Goal: Task Accomplishment & Management: Manage account settings

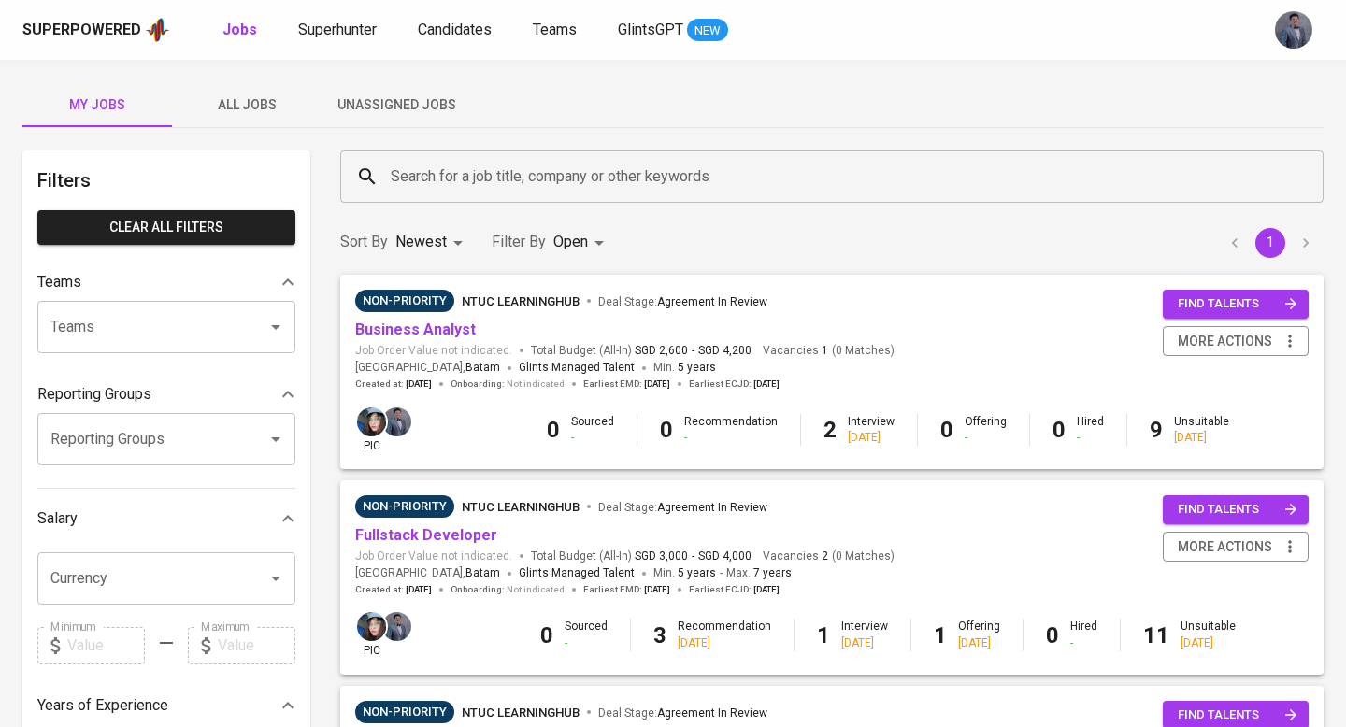
click at [419, 108] on span "Unassigned Jobs" at bounding box center [396, 104] width 127 height 23
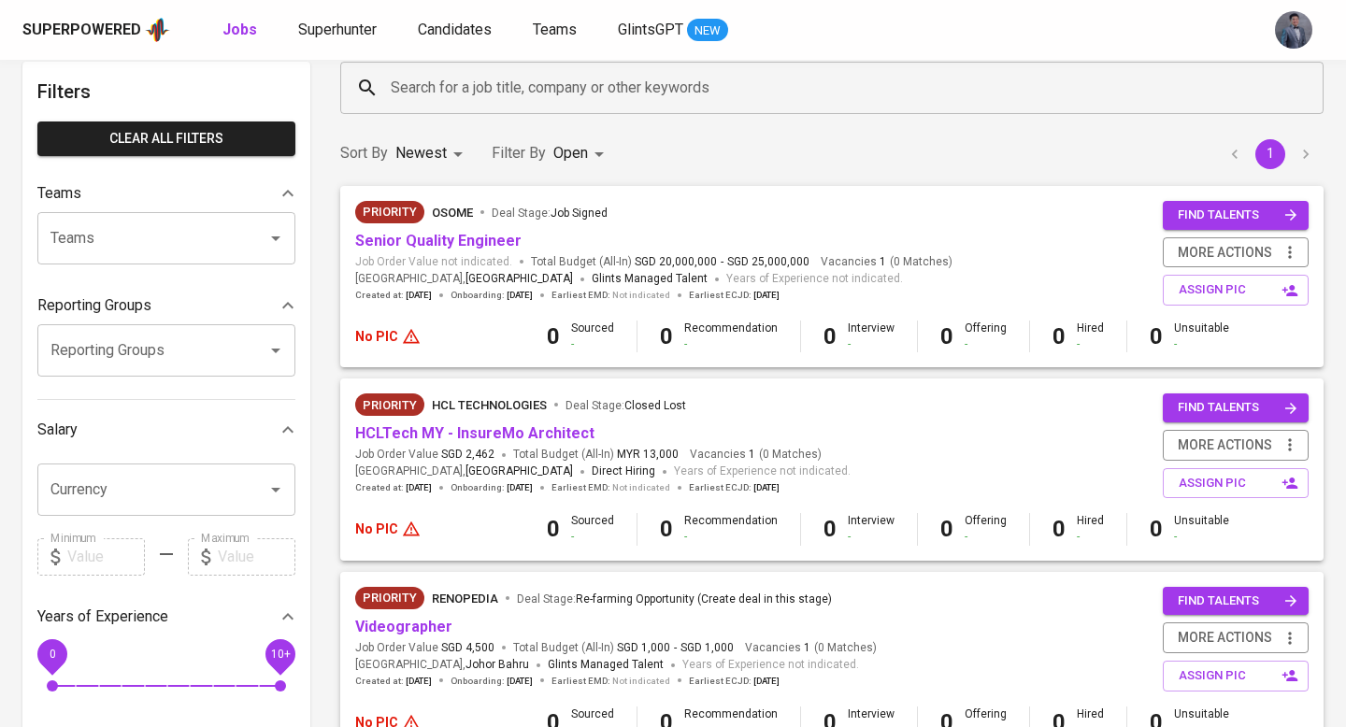
scroll to position [102, 0]
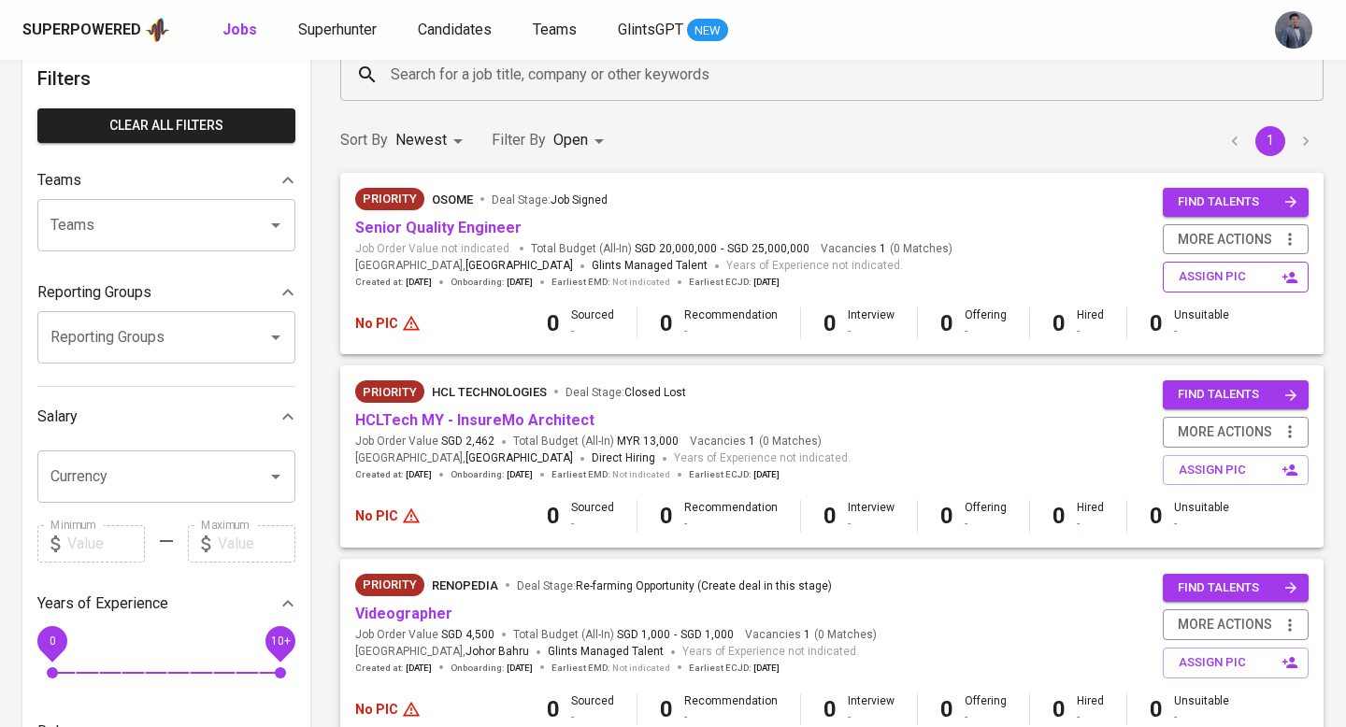
click at [1203, 282] on span "assign pic" at bounding box center [1238, 277] width 118 height 22
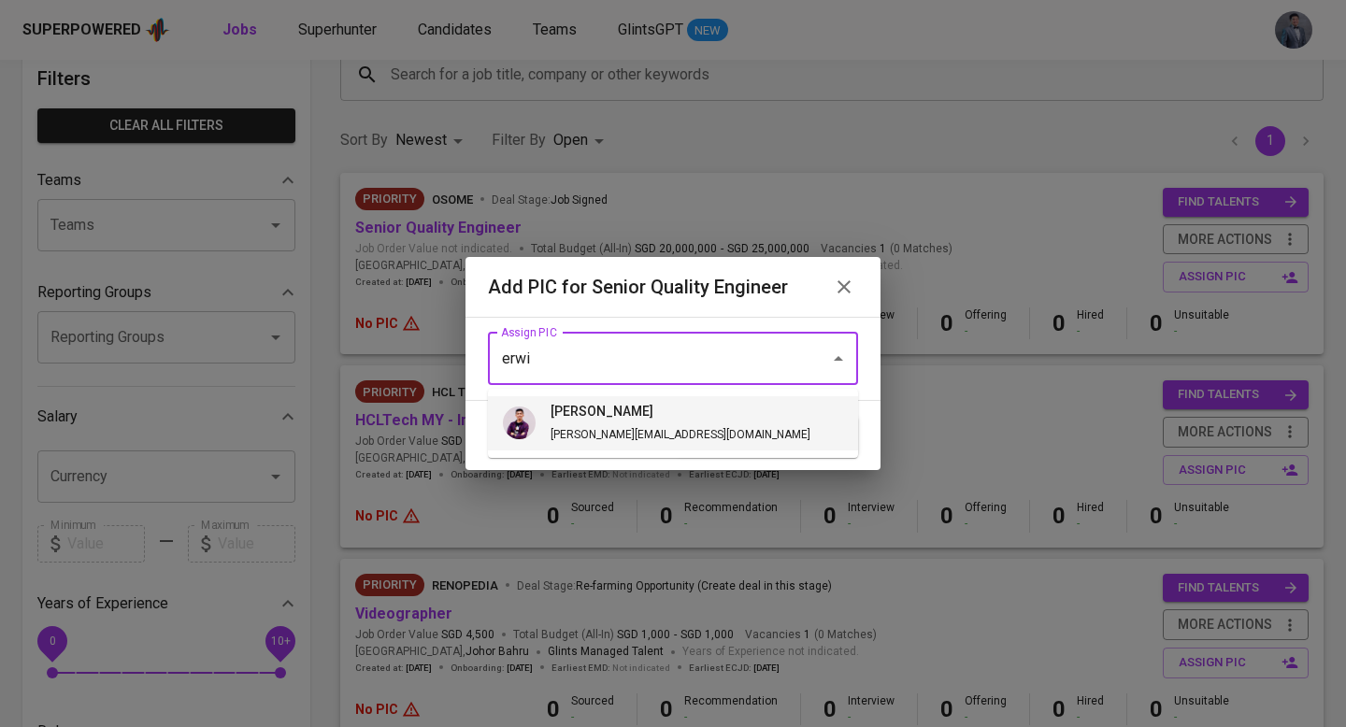
click at [687, 416] on li "erwin erwin@glints.com" at bounding box center [673, 423] width 370 height 54
type input "erwin"
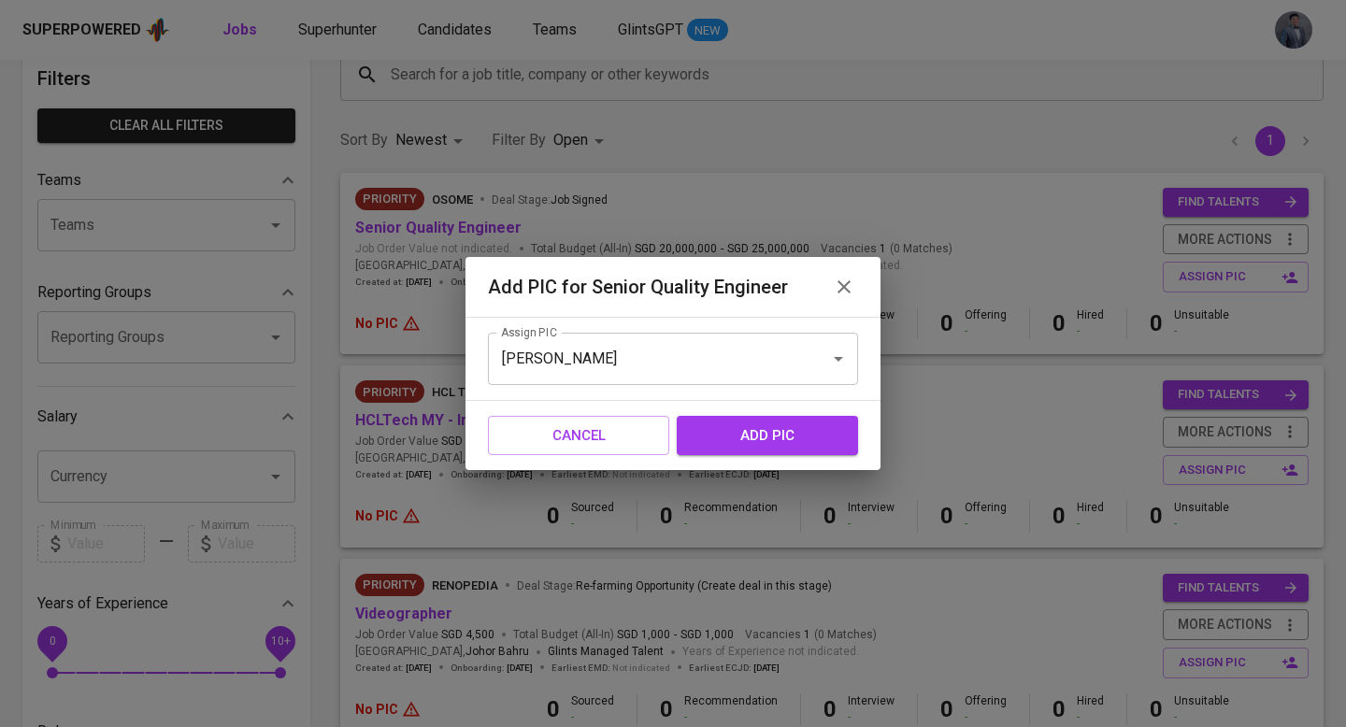
click at [734, 436] on span "add pic" at bounding box center [767, 436] width 140 height 24
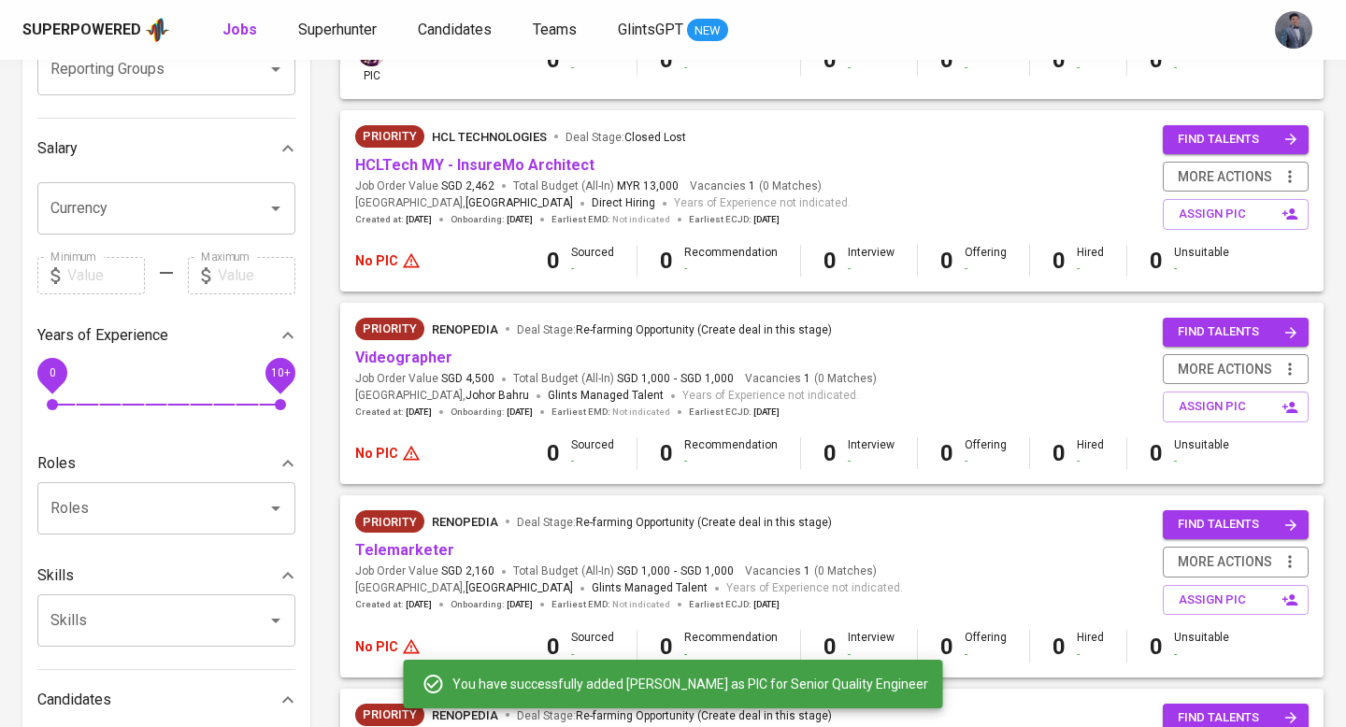
scroll to position [382, 0]
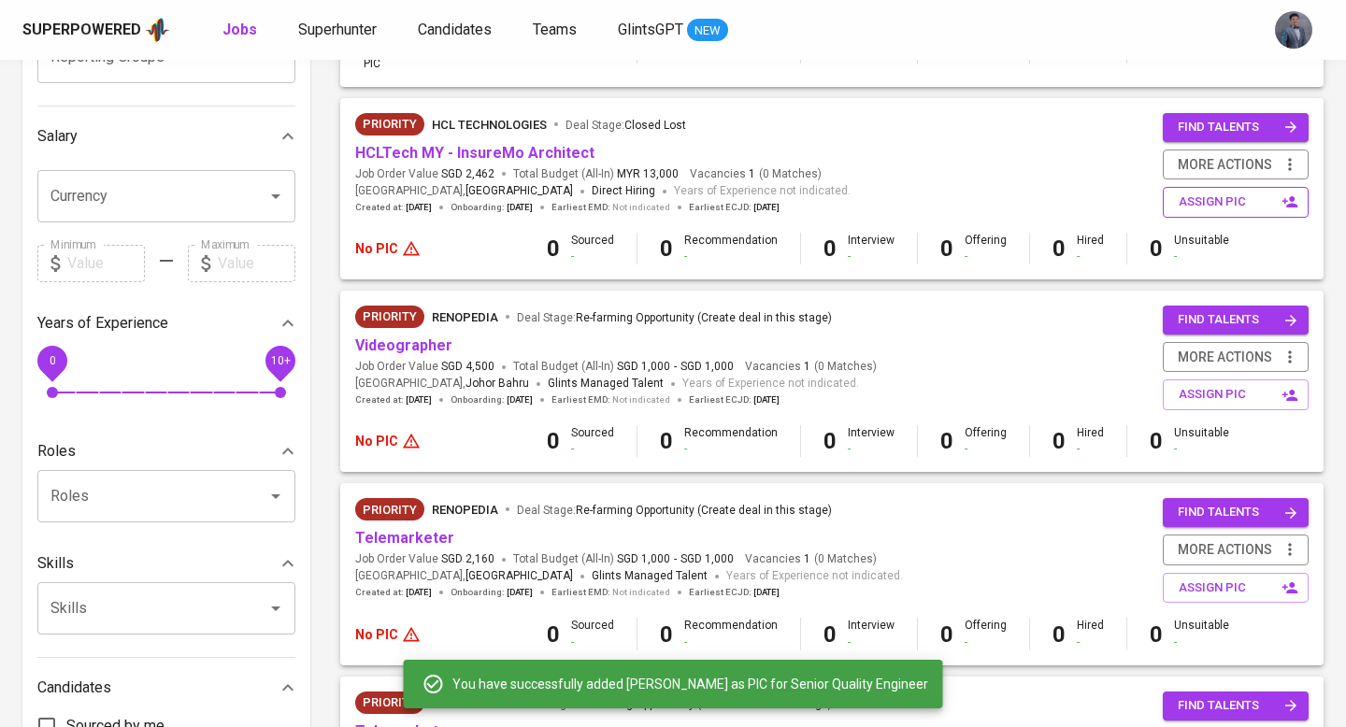
click at [1204, 212] on span "assign pic" at bounding box center [1238, 203] width 118 height 22
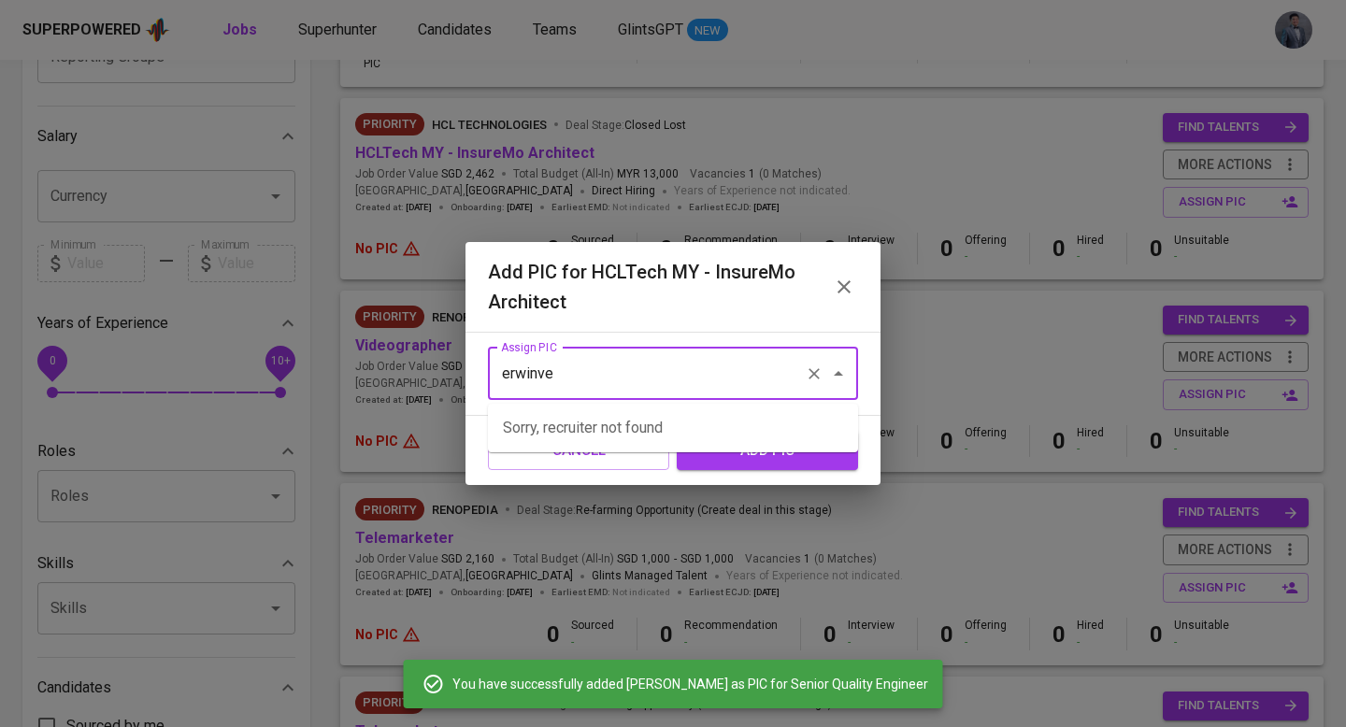
type input "erwinver"
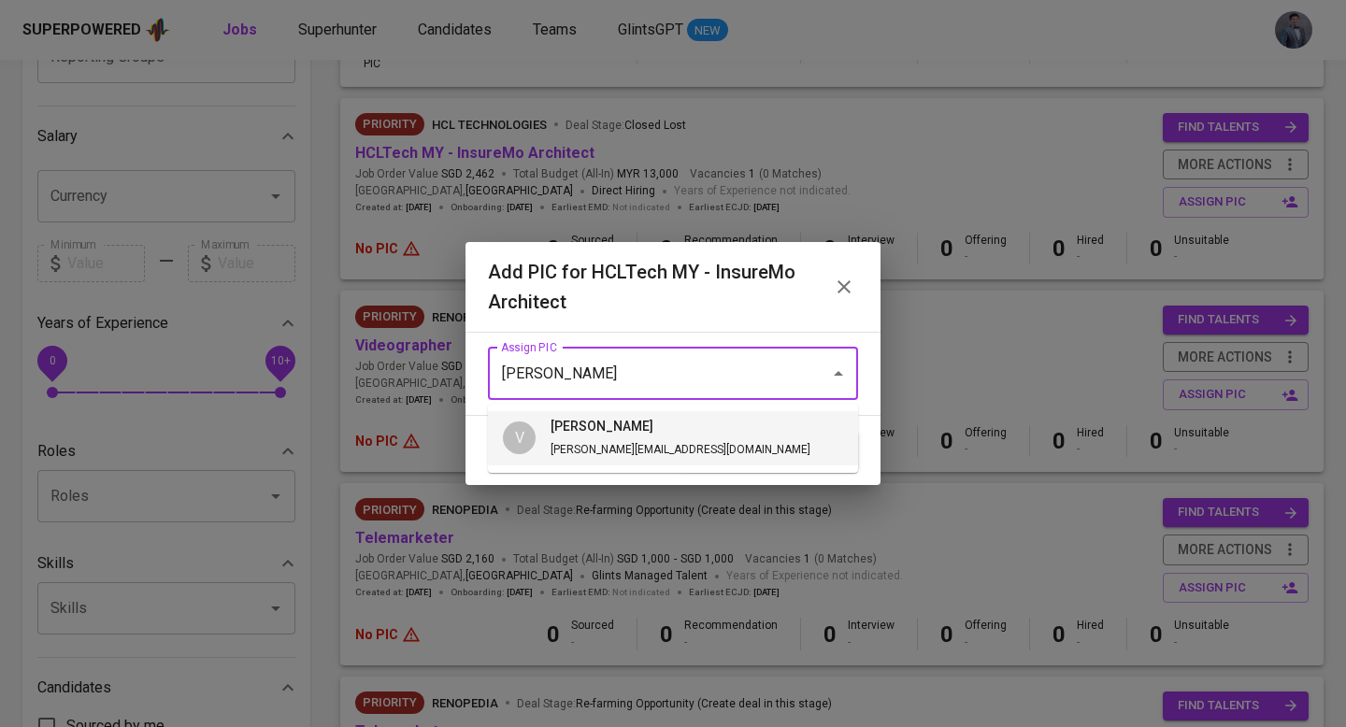
click at [535, 437] on div "V" at bounding box center [519, 438] width 33 height 33
type input "vern"
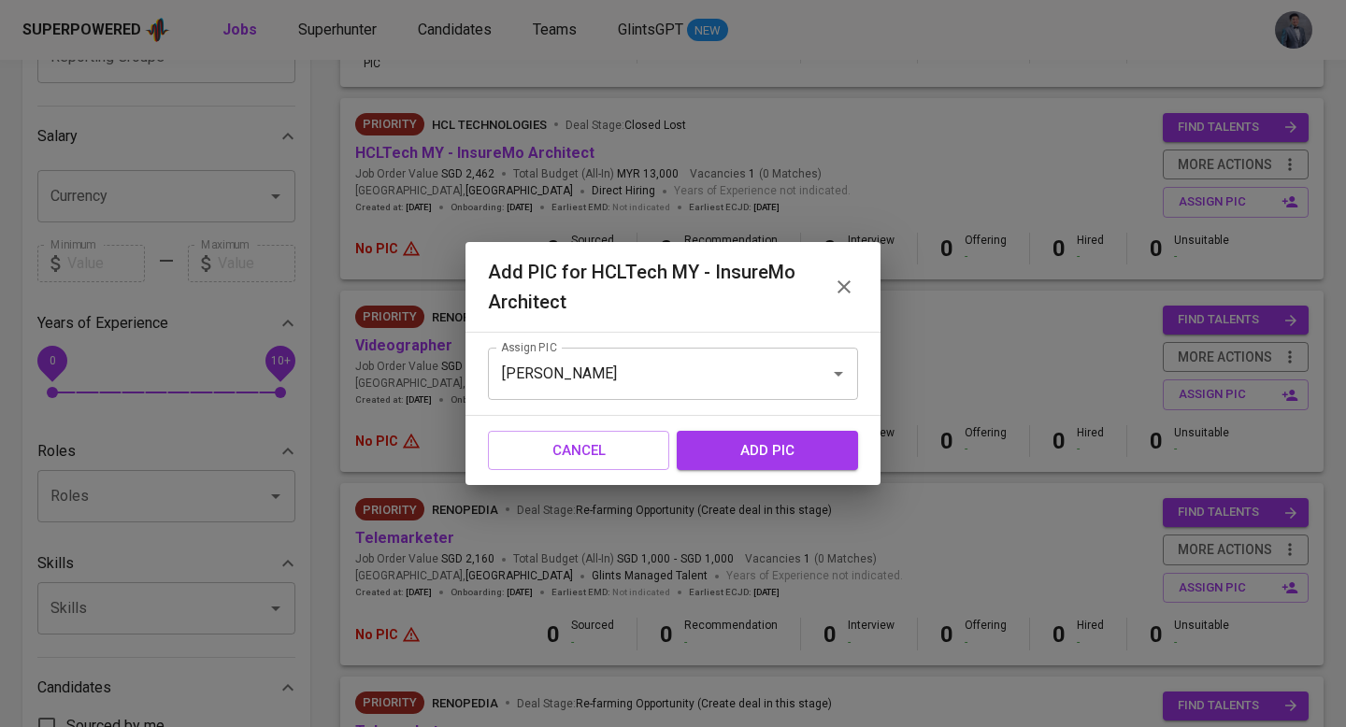
click at [706, 449] on span "add pic" at bounding box center [767, 450] width 140 height 24
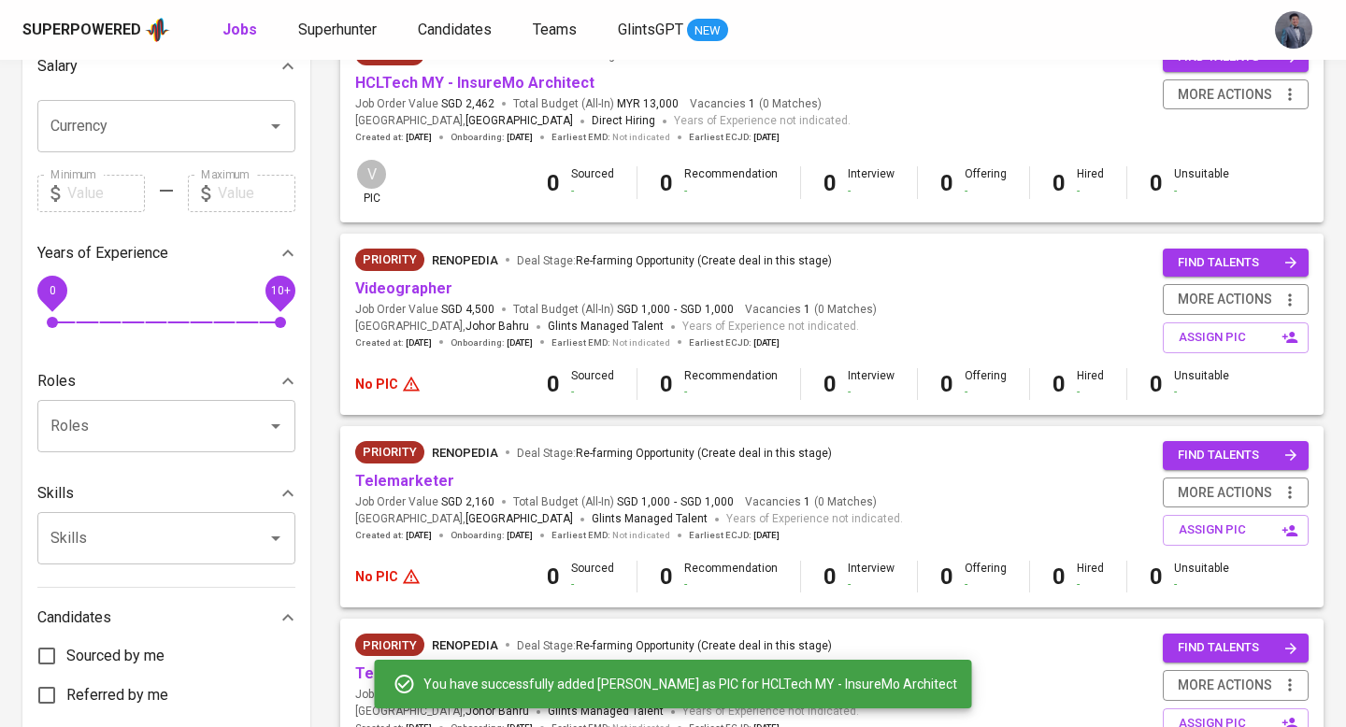
scroll to position [457, 0]
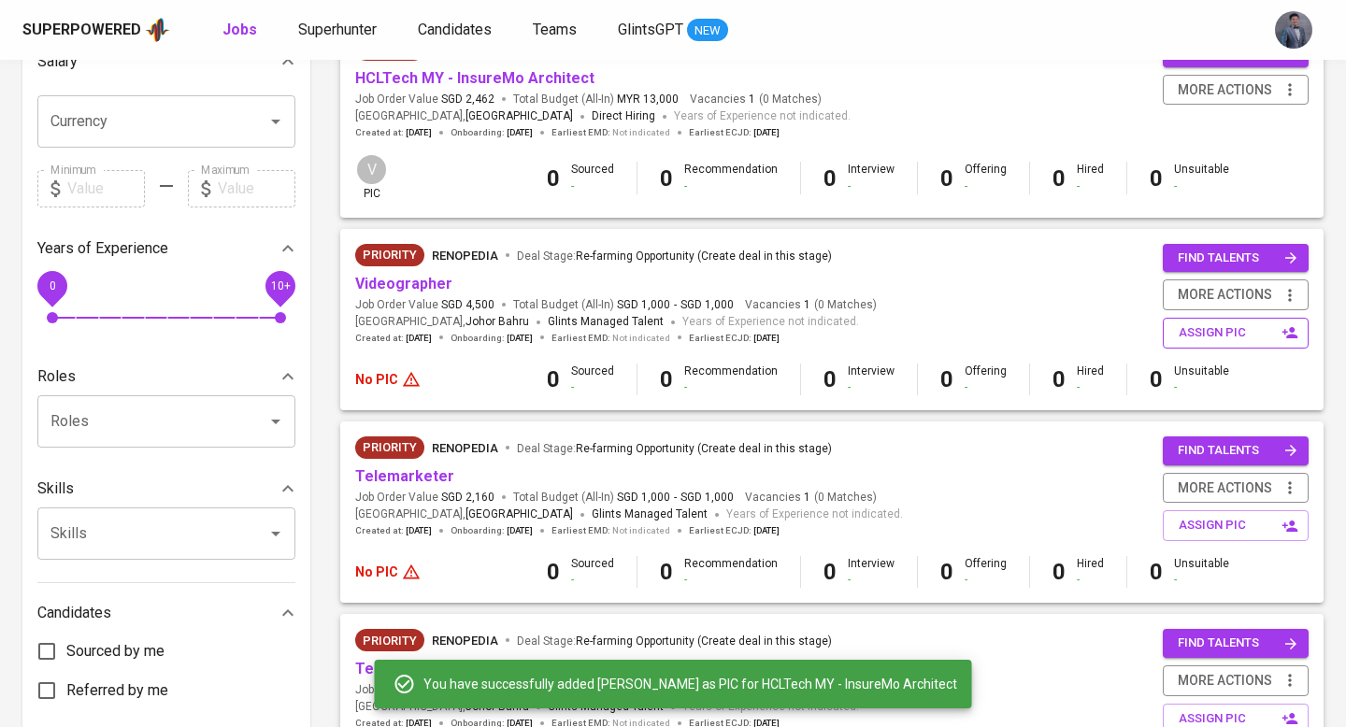
click at [1229, 339] on span "assign pic" at bounding box center [1238, 334] width 118 height 22
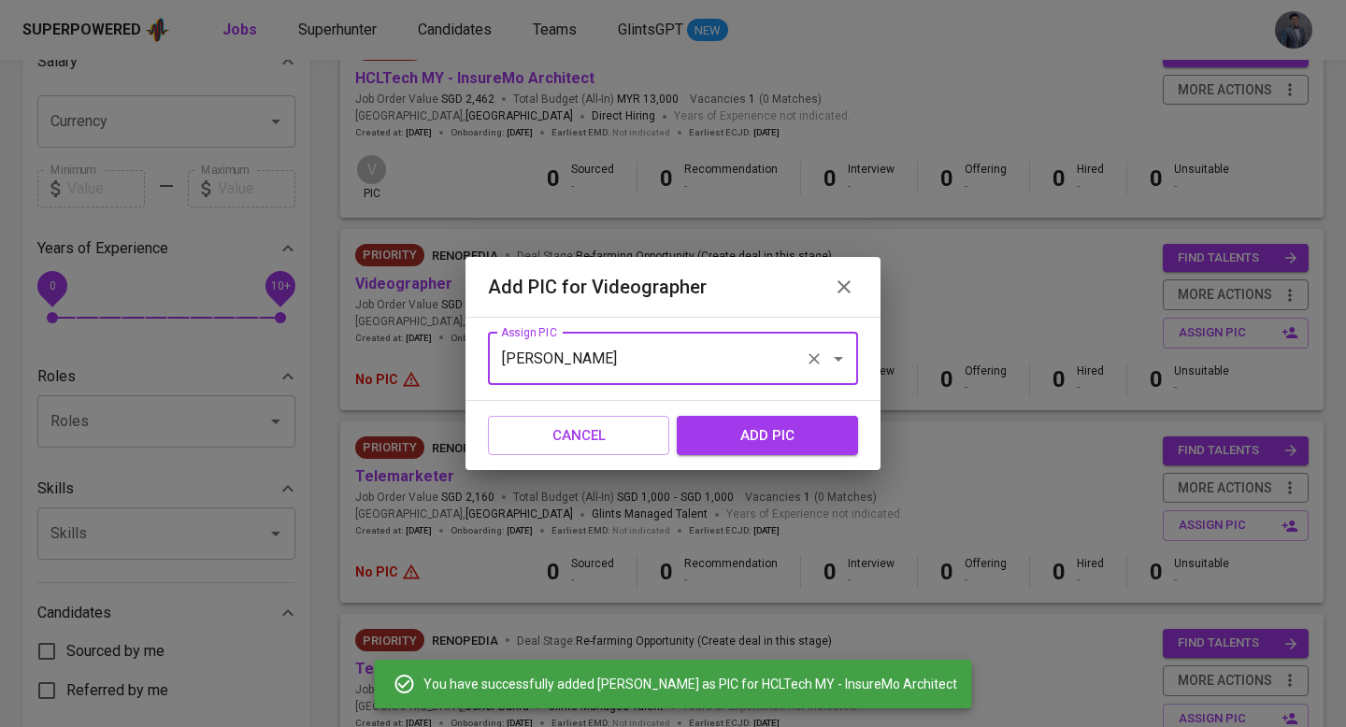
click at [723, 378] on div "vern Assign PIC" at bounding box center [673, 359] width 370 height 52
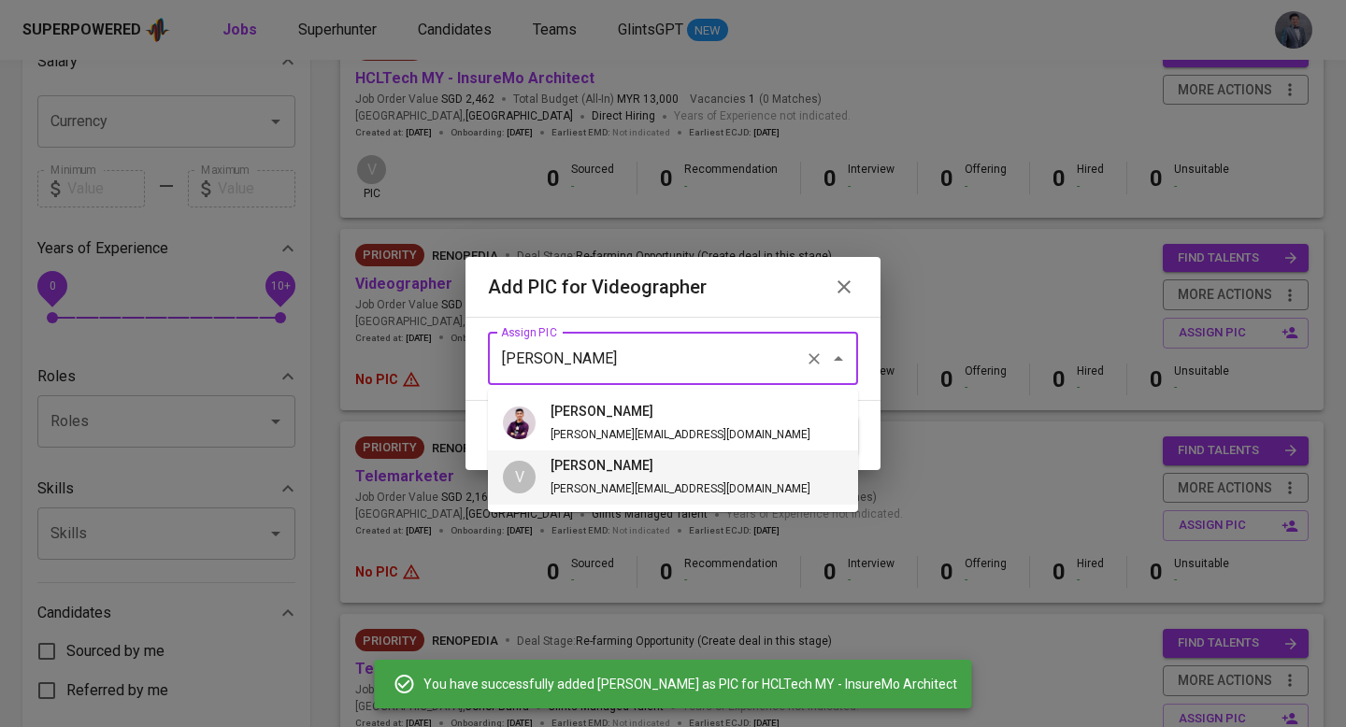
click at [649, 367] on input "vern" at bounding box center [646, 359] width 301 height 36
click at [630, 467] on h6 "vern" at bounding box center [681, 466] width 260 height 21
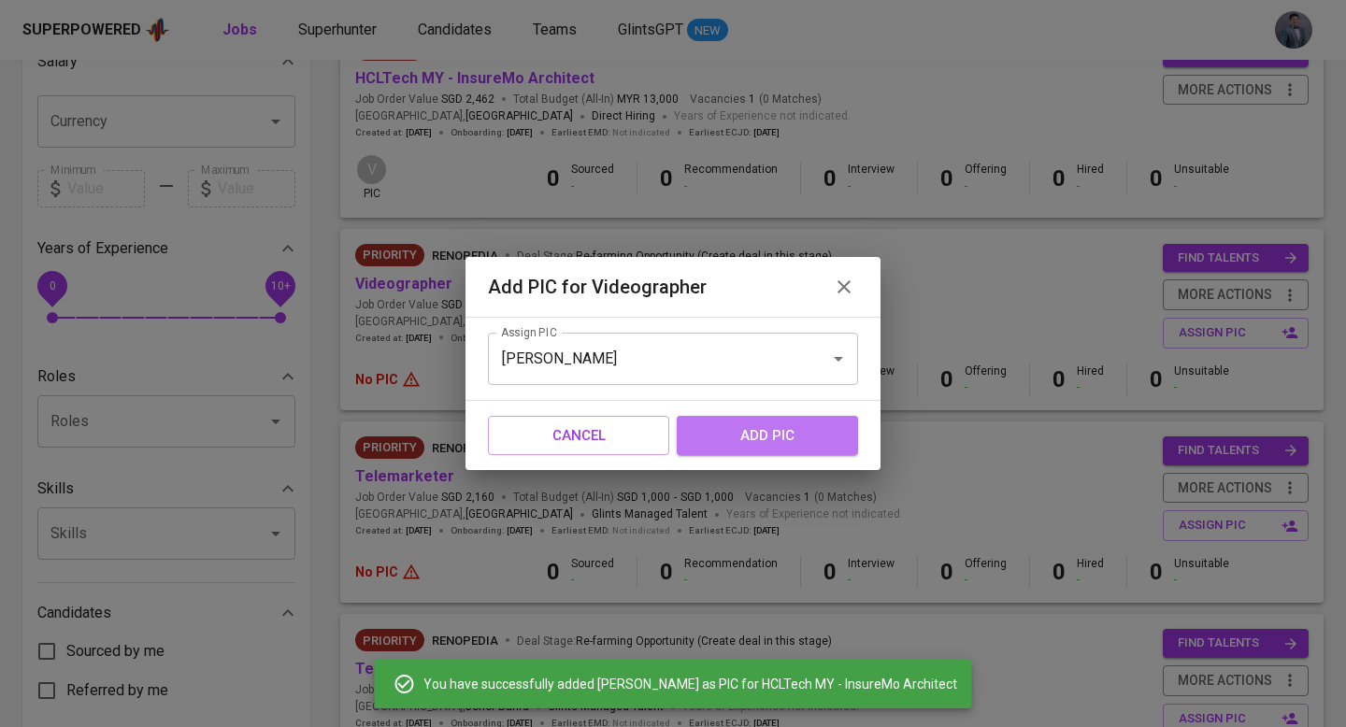
click at [727, 443] on span "add pic" at bounding box center [767, 436] width 140 height 24
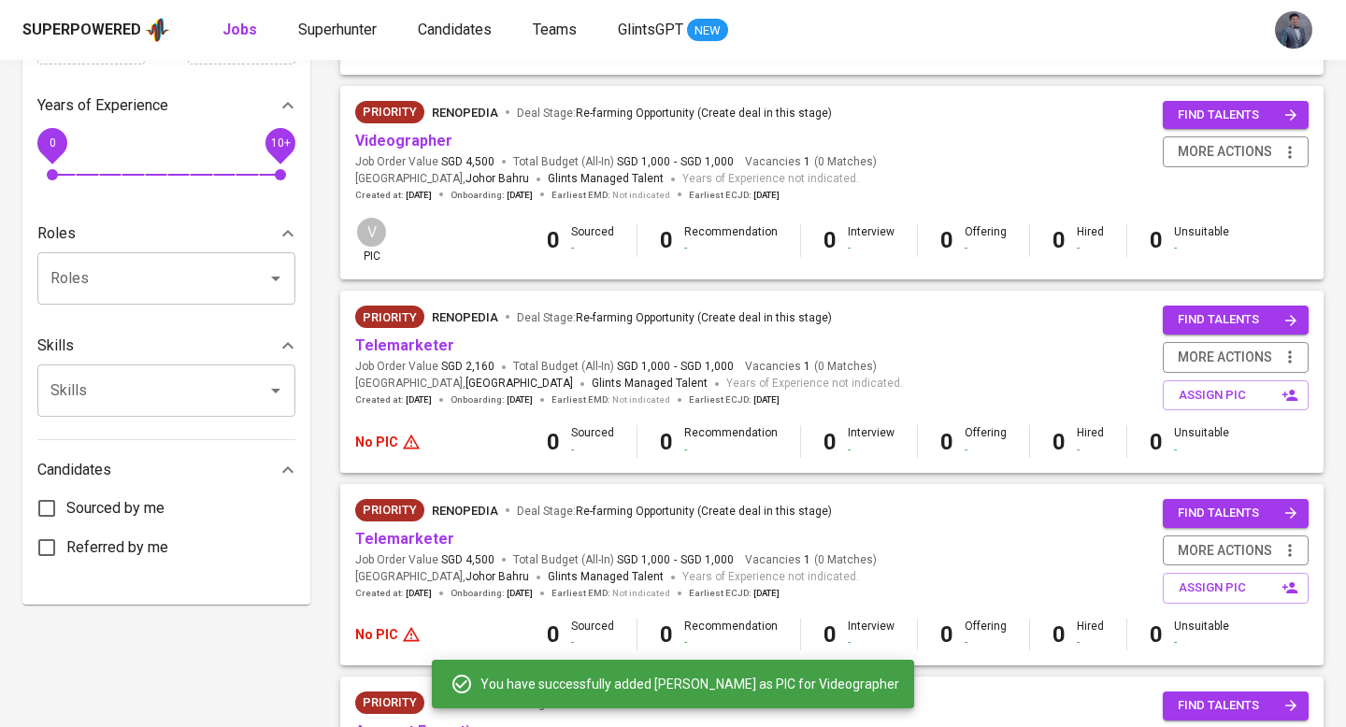
scroll to position [601, 0]
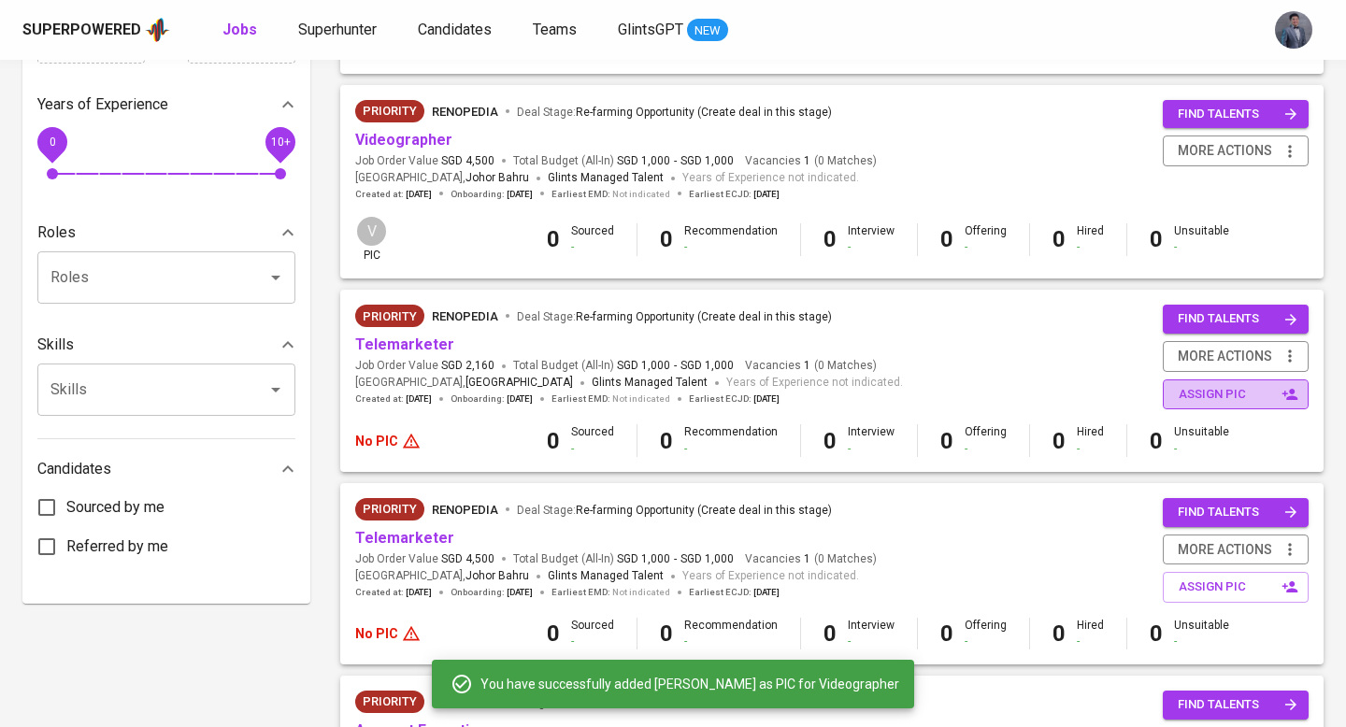
click at [1199, 390] on span "assign pic" at bounding box center [1238, 395] width 118 height 22
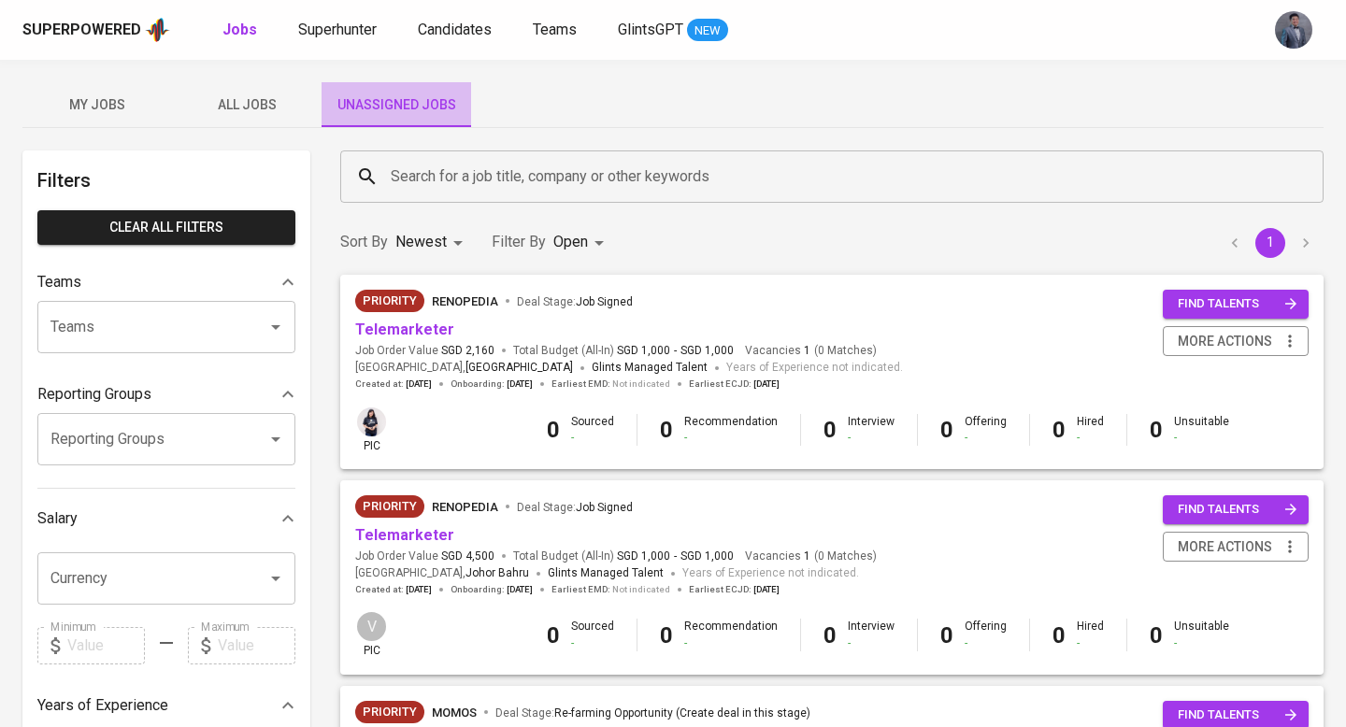
click at [396, 95] on span "Unassigned Jobs" at bounding box center [396, 104] width 127 height 23
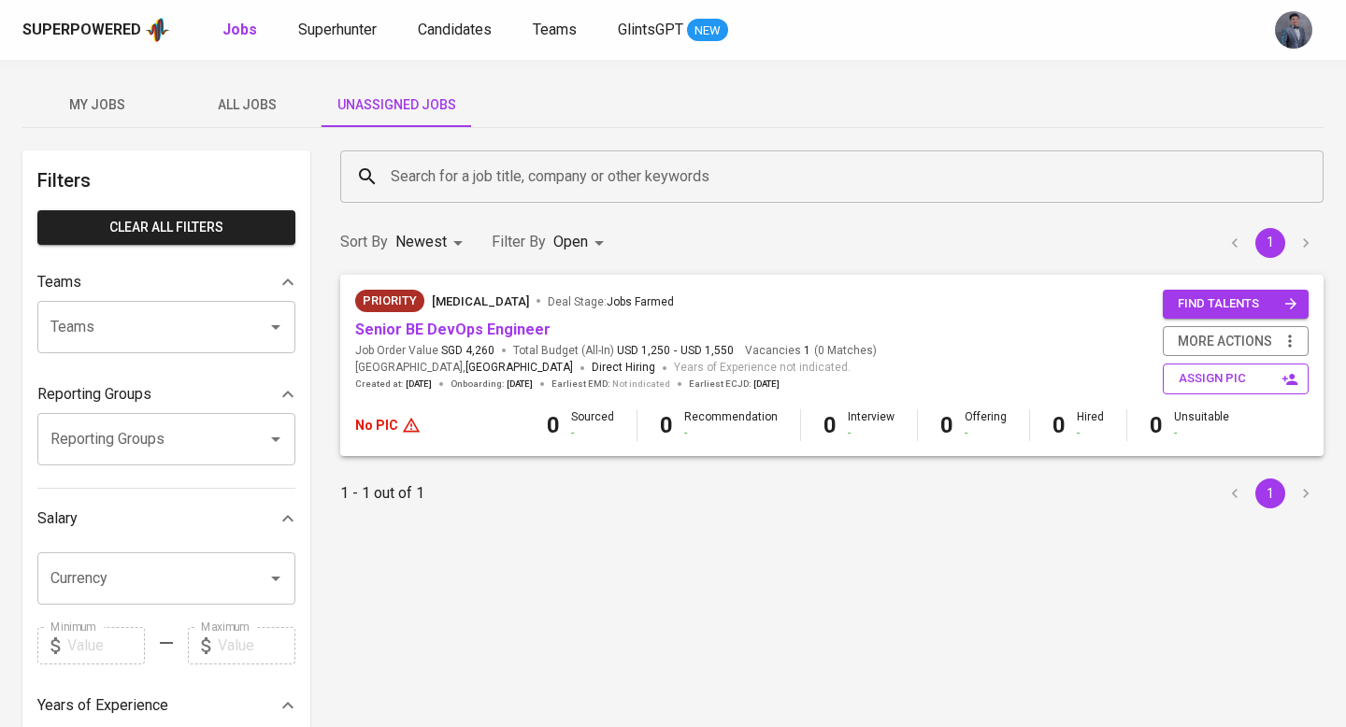
click at [1185, 382] on span "assign pic" at bounding box center [1238, 379] width 118 height 22
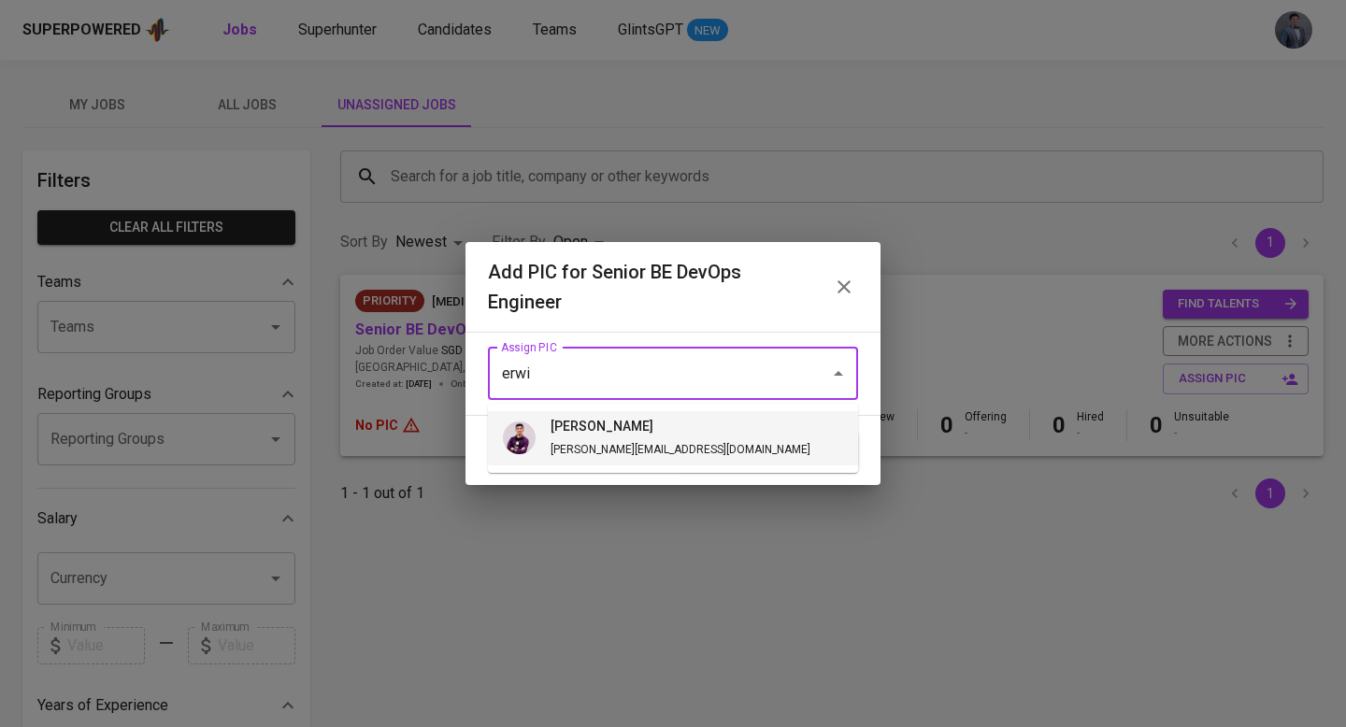
click at [753, 450] on li "erwin erwin@glints.com" at bounding box center [673, 438] width 370 height 54
type input "erwin"
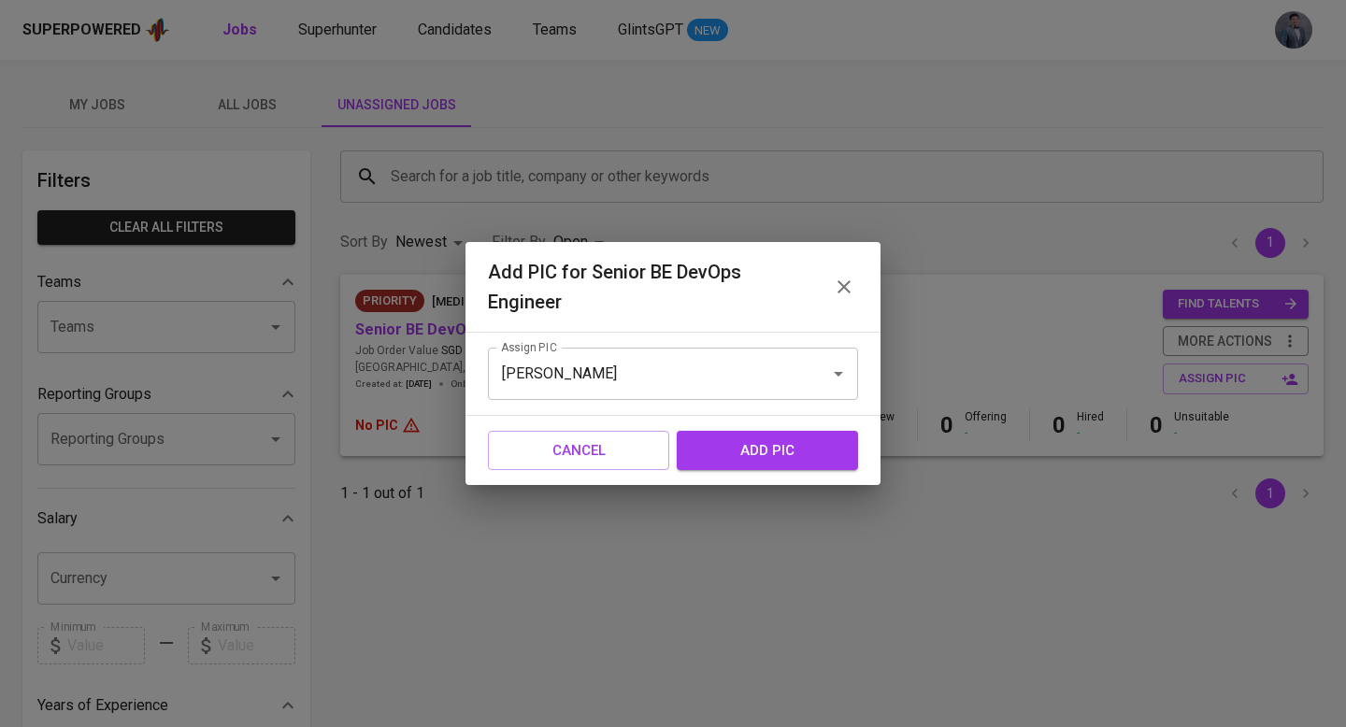
click at [764, 446] on span "add pic" at bounding box center [767, 450] width 140 height 24
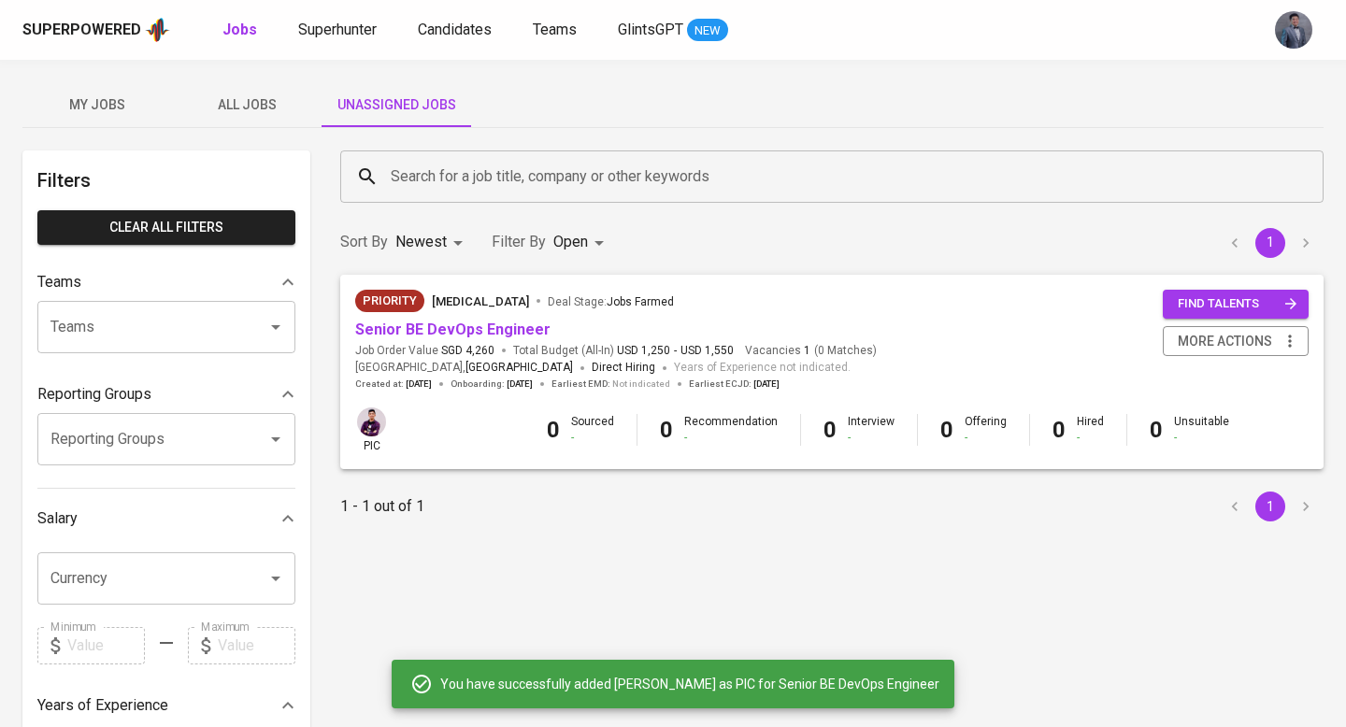
click at [424, 177] on input "Search for a job title, company or other keywords" at bounding box center [836, 177] width 901 height 36
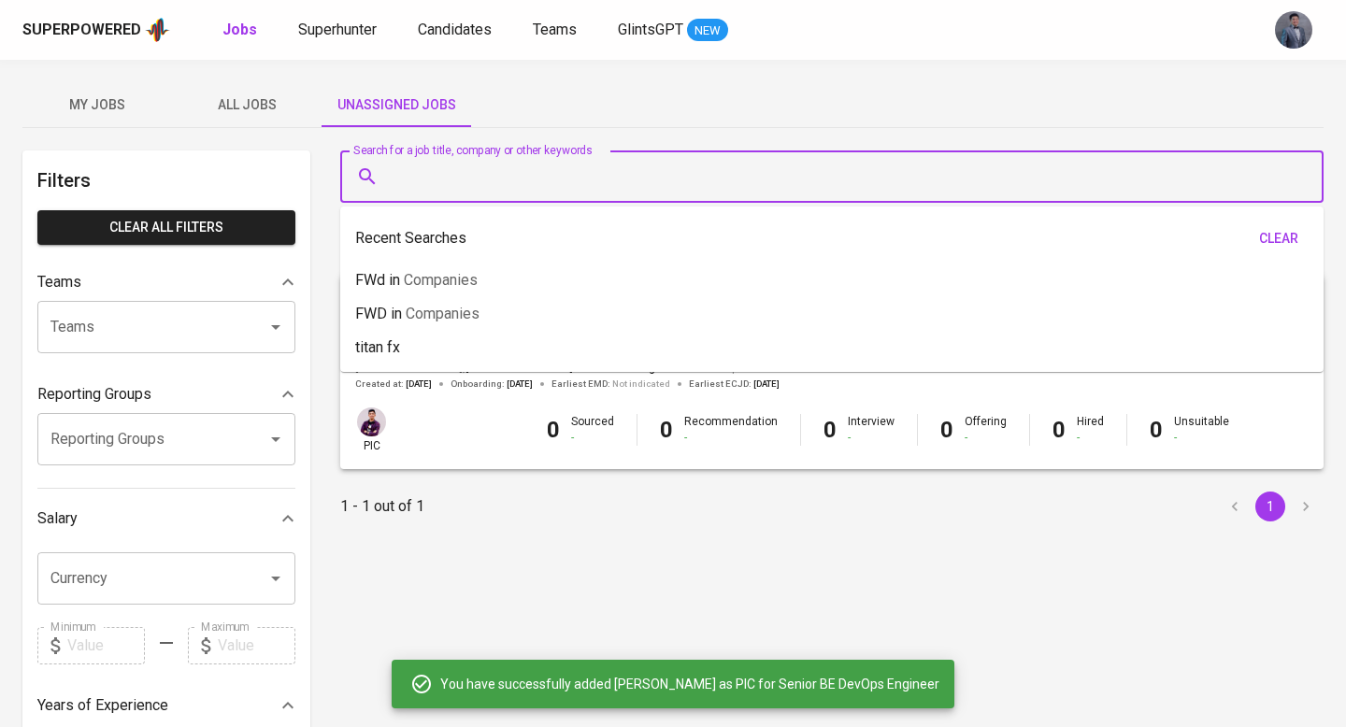
click at [244, 110] on span "All Jobs" at bounding box center [246, 104] width 127 height 23
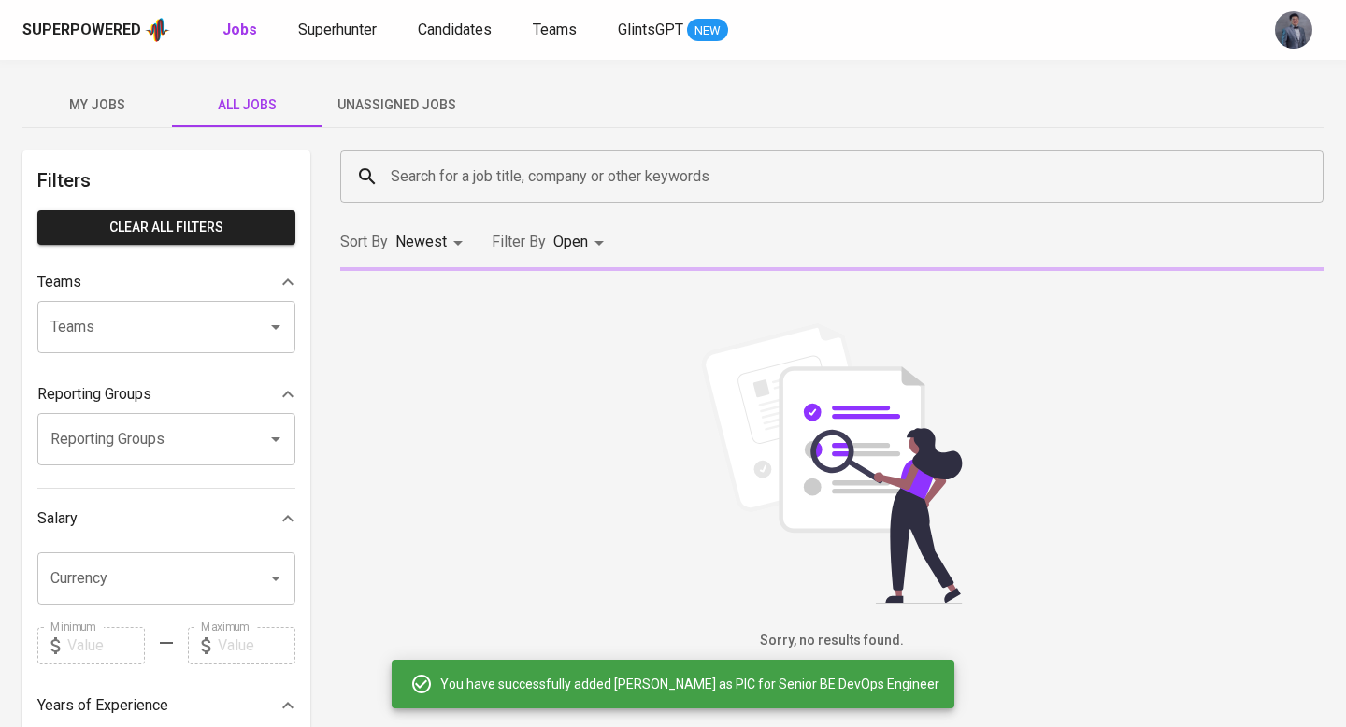
click at [563, 237] on body "Superpowered Jobs Superhunter Candidates Teams GlintsGPT NEW My Jobs All Jobs U…" at bounding box center [673, 638] width 1346 height 1276
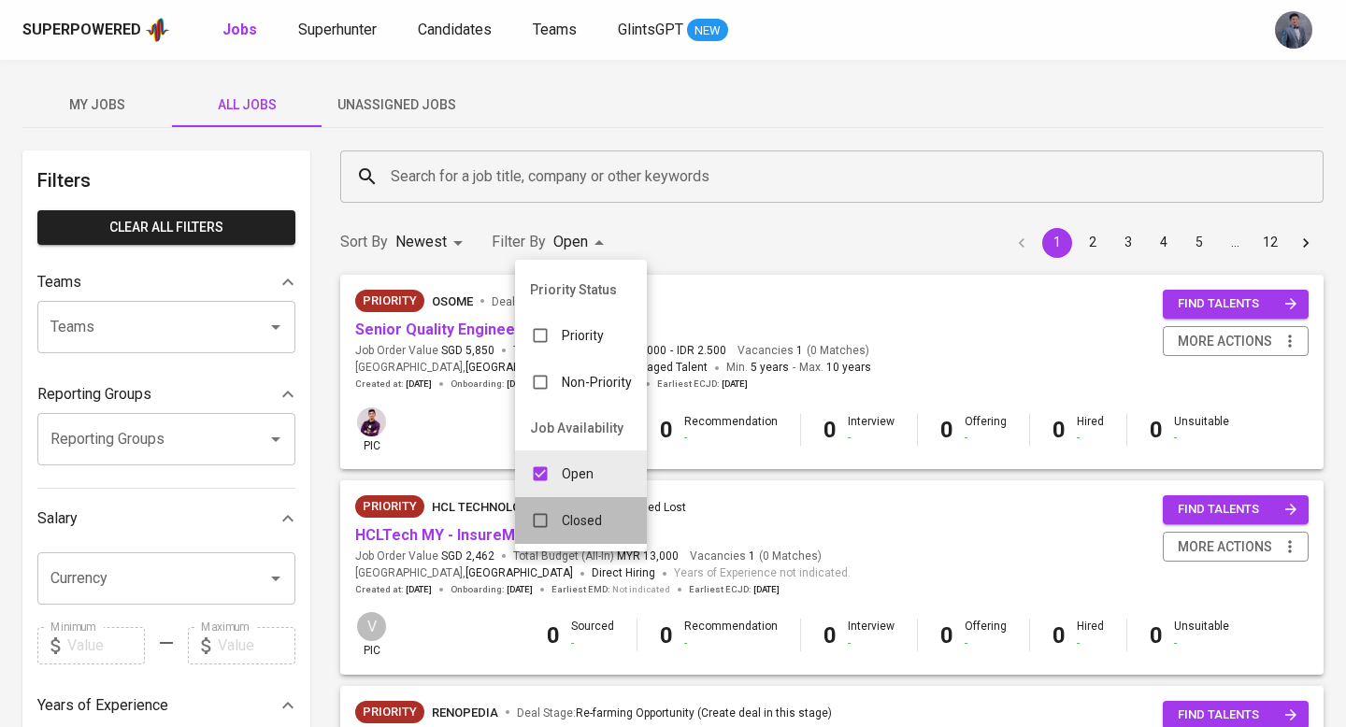
click at [567, 507] on div "Closed" at bounding box center [566, 521] width 102 height 36
type input "OPEN,CLOSE"
checkbox input "true"
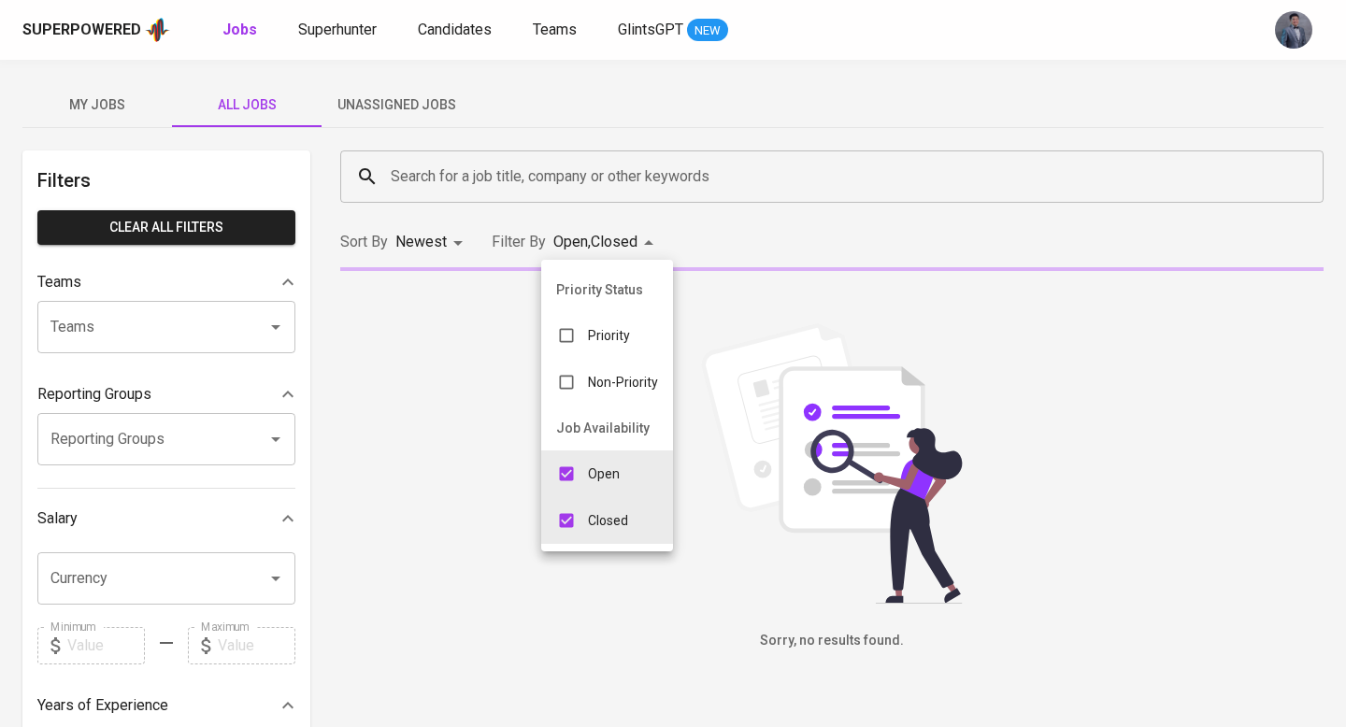
click at [564, 175] on div at bounding box center [673, 363] width 1346 height 727
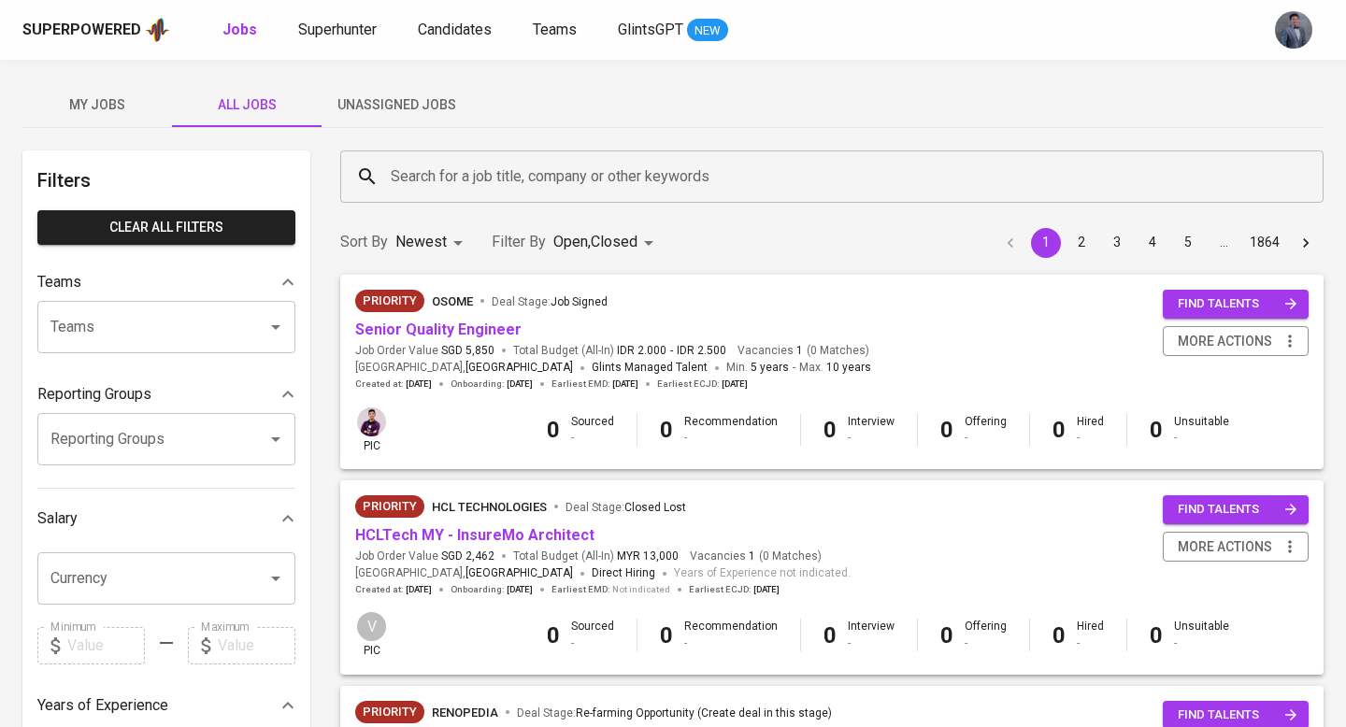
click at [512, 178] on input "Search for a job title, company or other keywords" at bounding box center [836, 177] width 901 height 36
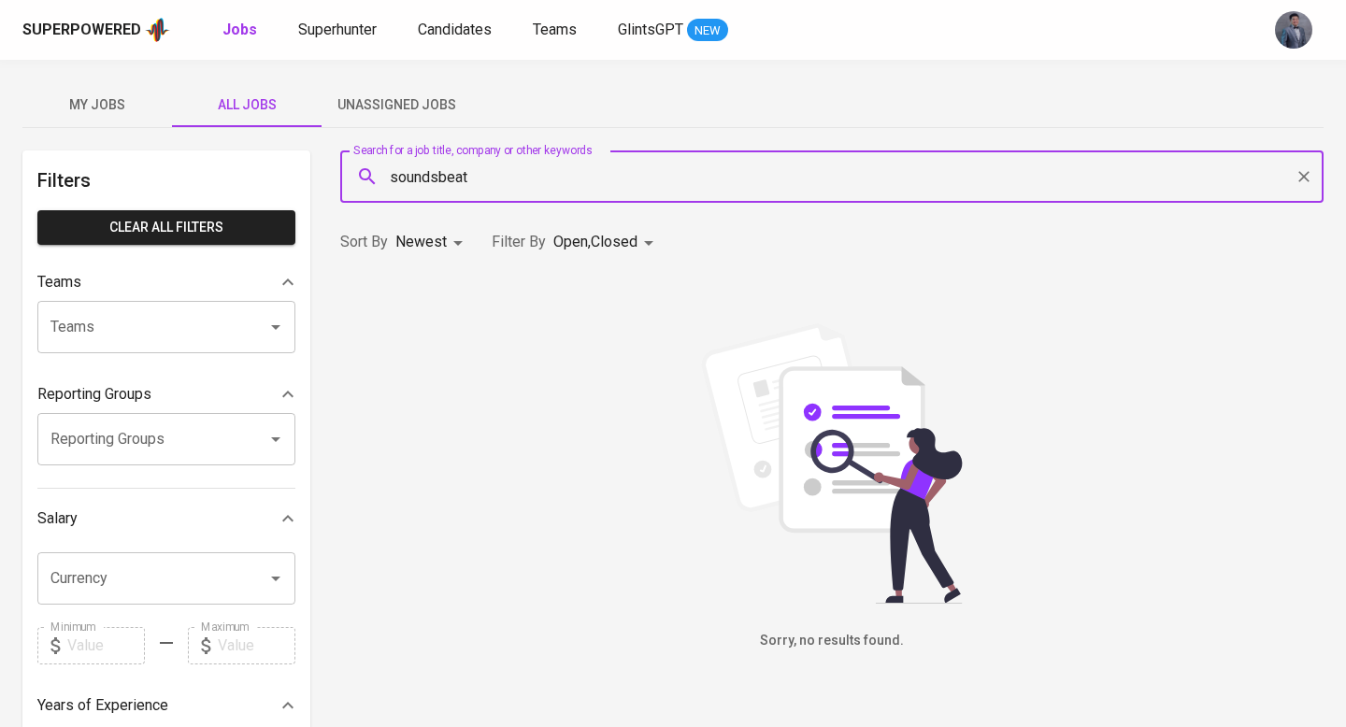
click at [537, 188] on input "soundsbeat" at bounding box center [836, 177] width 901 height 36
type input "soundbeats"
click at [438, 108] on span "Unassigned Jobs" at bounding box center [396, 104] width 127 height 23
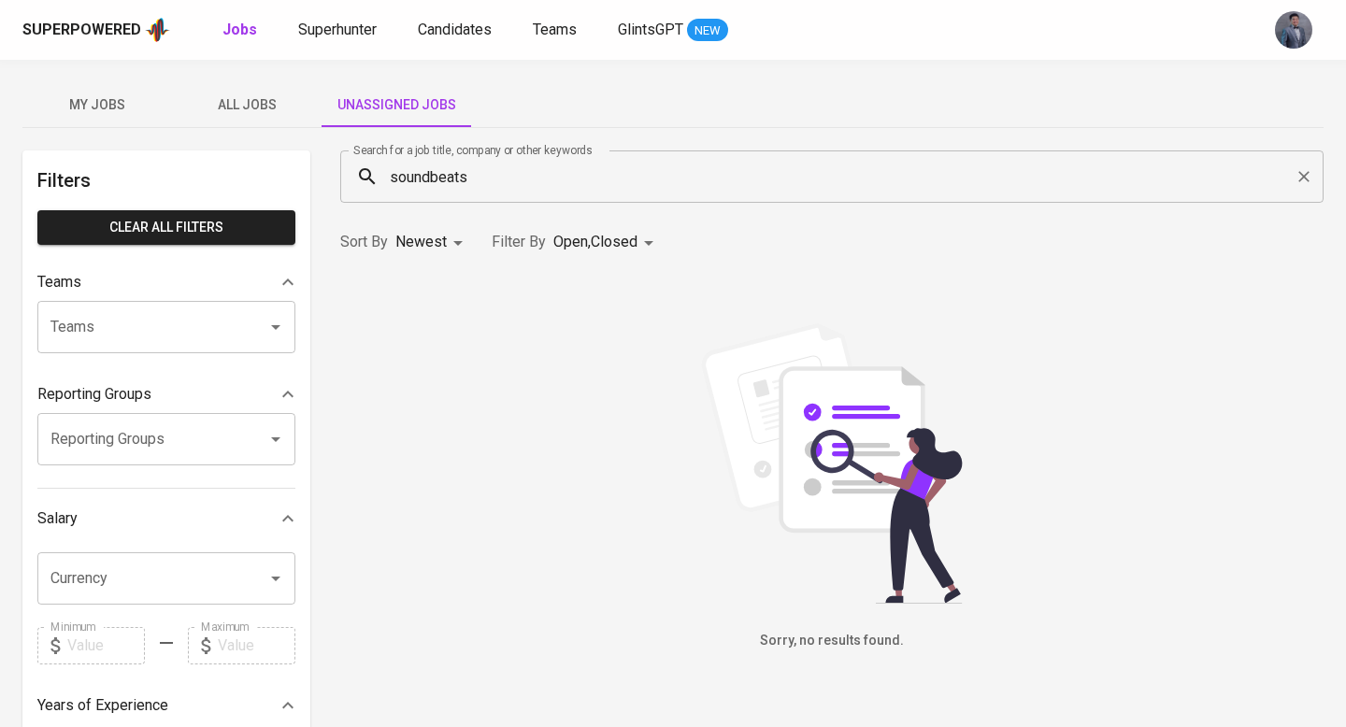
click at [491, 177] on input "soundbeats" at bounding box center [836, 177] width 901 height 36
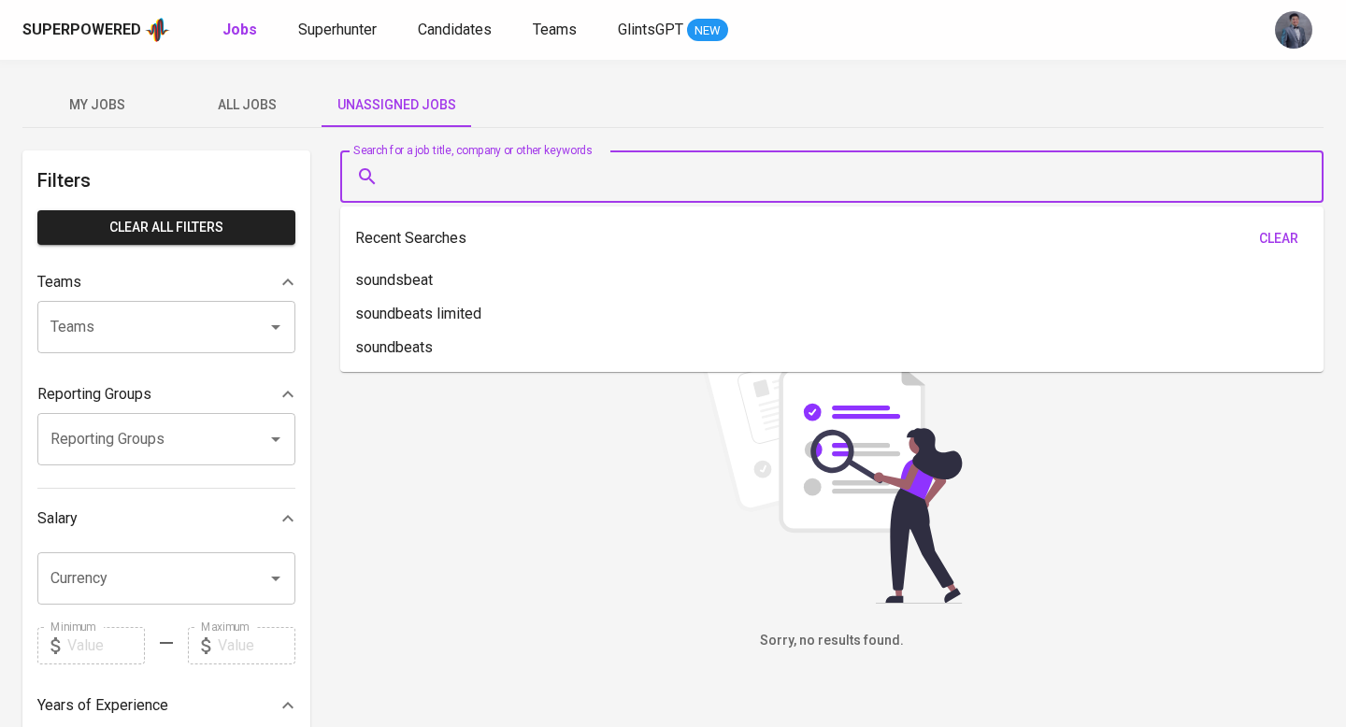
click at [753, 117] on div "My Jobs All Jobs Unassigned Jobs" at bounding box center [672, 104] width 1301 height 45
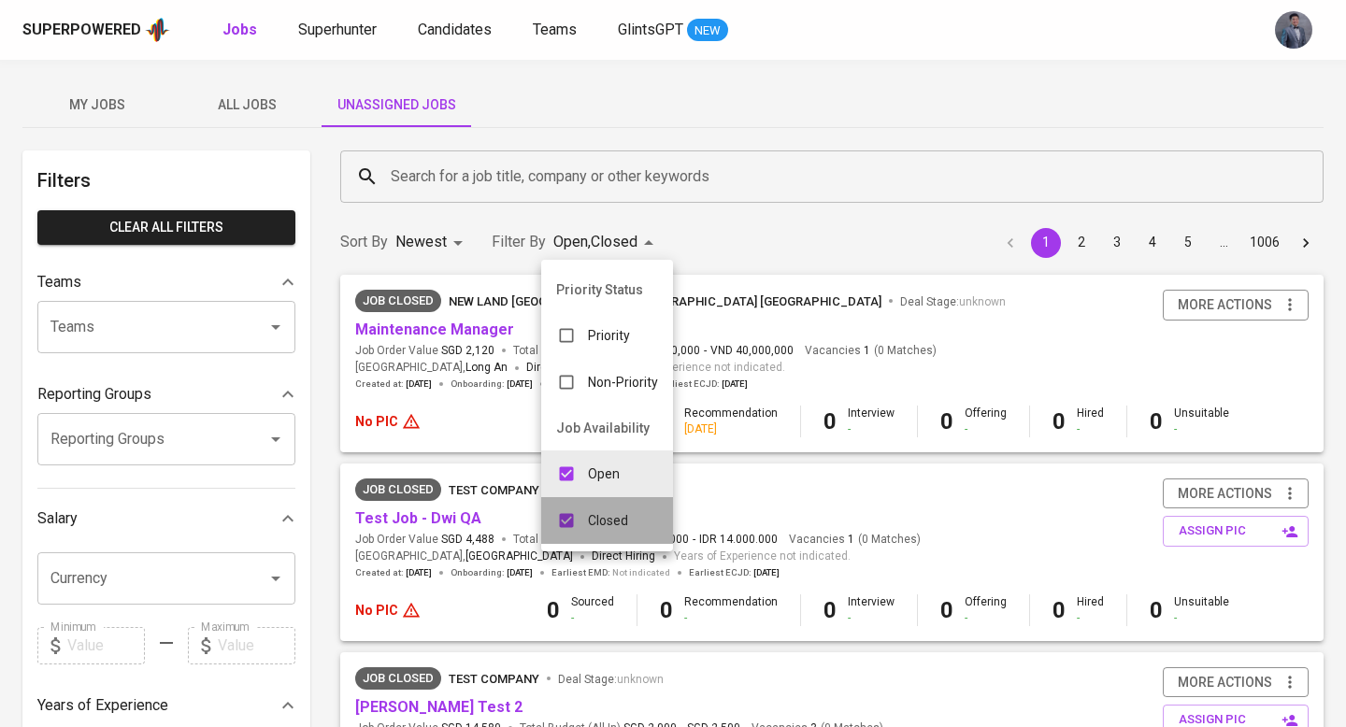
click at [604, 513] on p "Closed" at bounding box center [608, 520] width 40 height 19
type input "OPEN"
checkbox input "false"
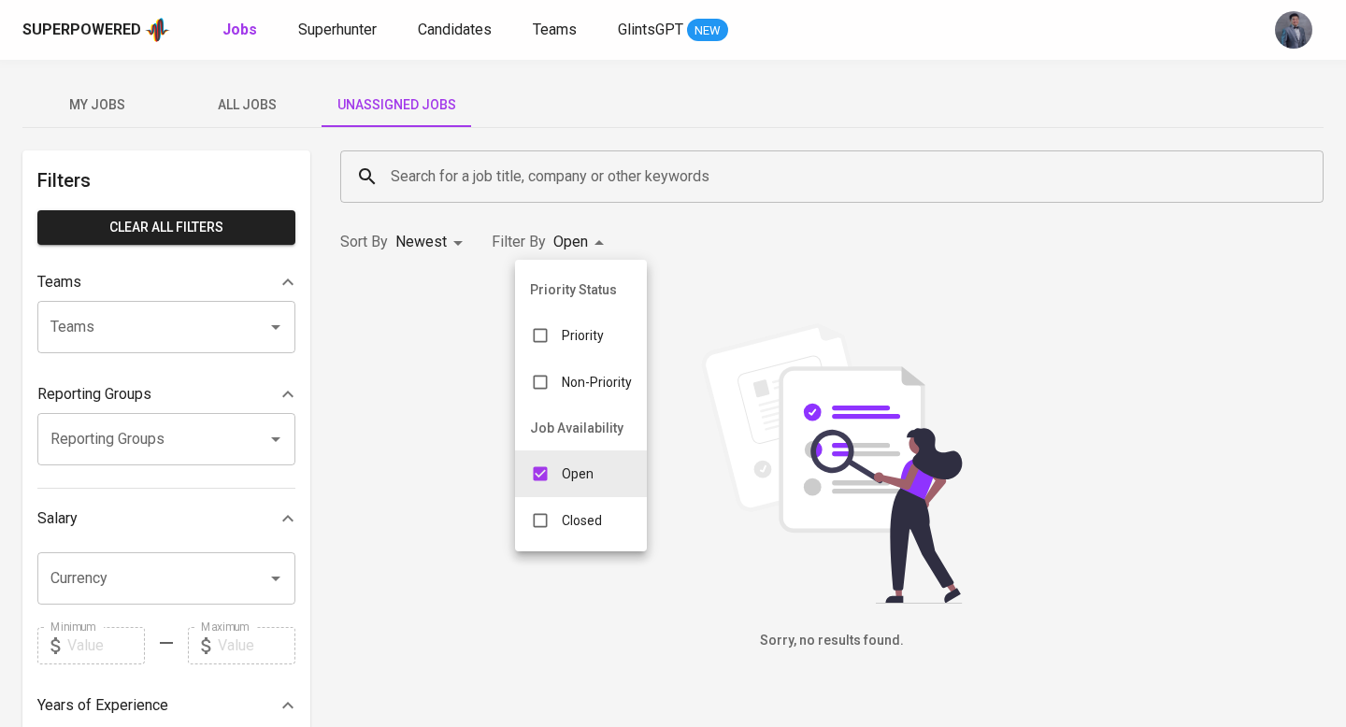
click at [719, 137] on div at bounding box center [673, 363] width 1346 height 727
